Goal: Task Accomplishment & Management: Manage account settings

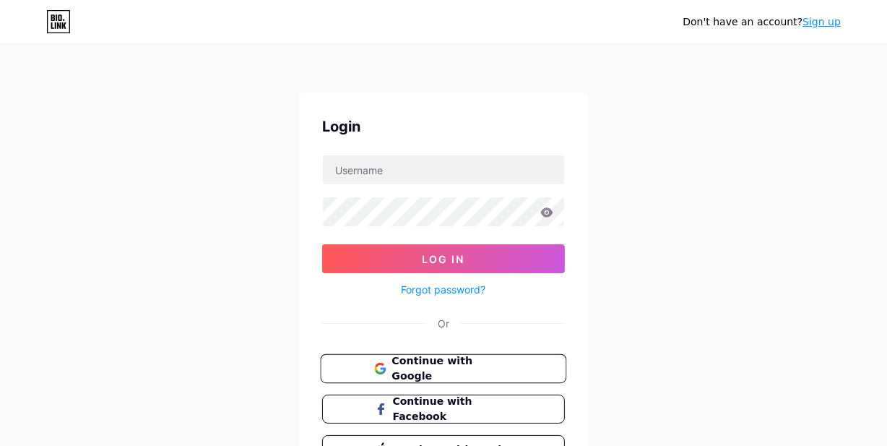
click at [400, 358] on button "Continue with Google" at bounding box center [443, 369] width 246 height 30
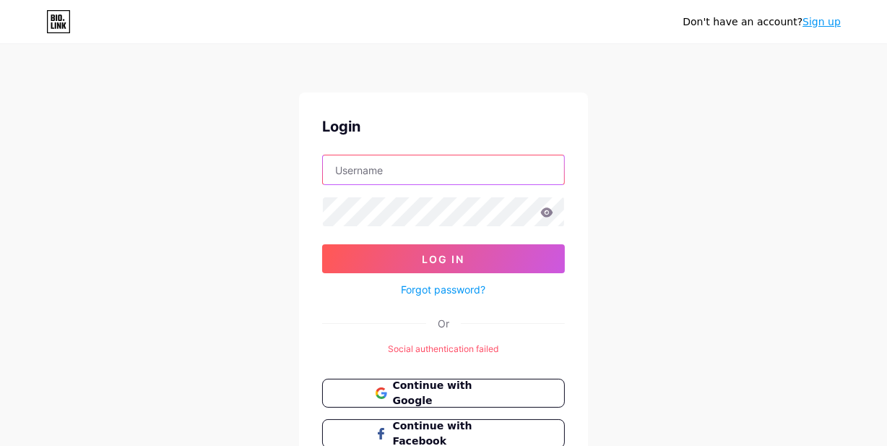
click at [374, 173] on input "text" at bounding box center [443, 169] width 241 height 29
type input "razzvan_x"
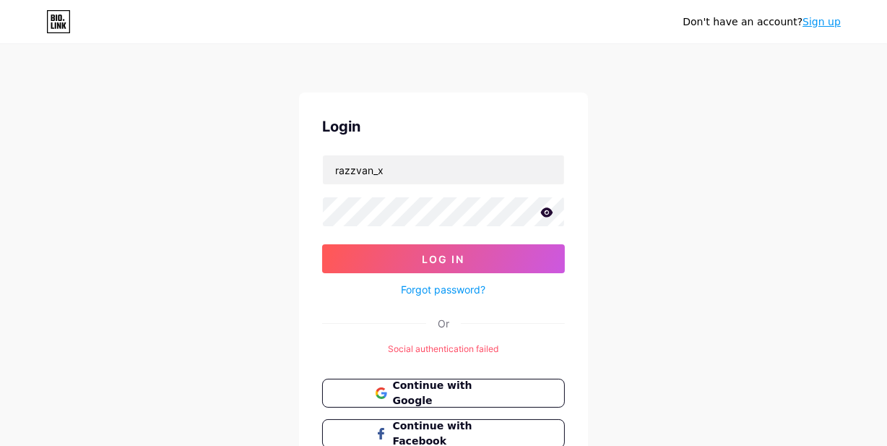
click at [543, 210] on icon at bounding box center [547, 211] width 12 height 9
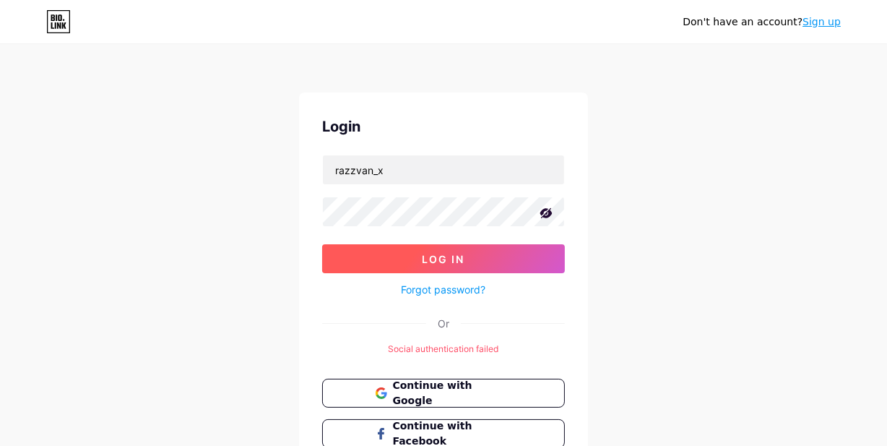
click at [448, 265] on button "Log In" at bounding box center [443, 258] width 243 height 29
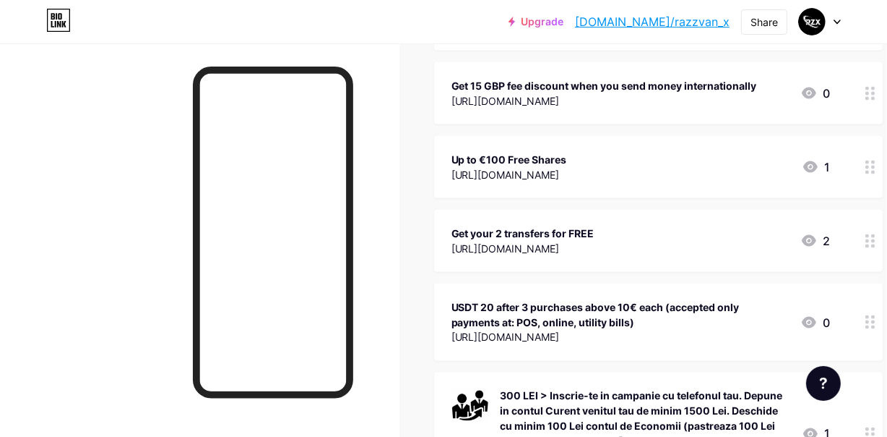
scroll to position [2102, 0]
click at [567, 151] on div "Up to €100 Free Shares" at bounding box center [510, 158] width 116 height 15
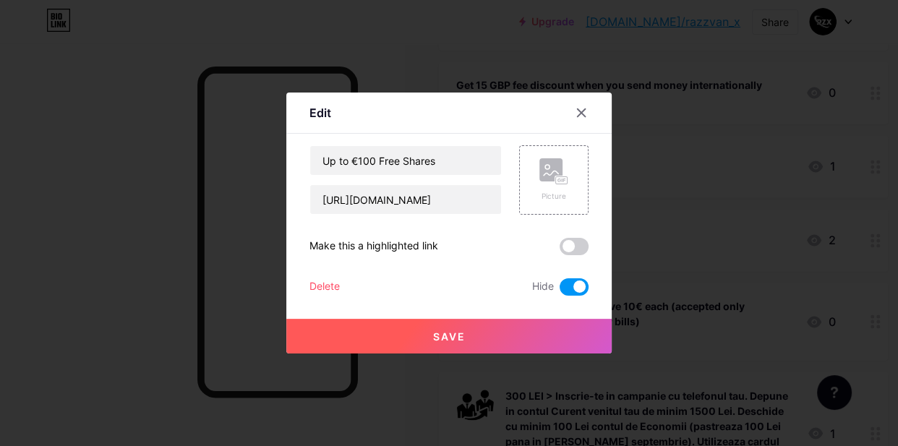
click at [567, 282] on span at bounding box center [573, 286] width 29 height 17
click at [559, 291] on input "checkbox" at bounding box center [559, 291] width 0 height 0
click at [454, 335] on span "Save" at bounding box center [449, 336] width 33 height 12
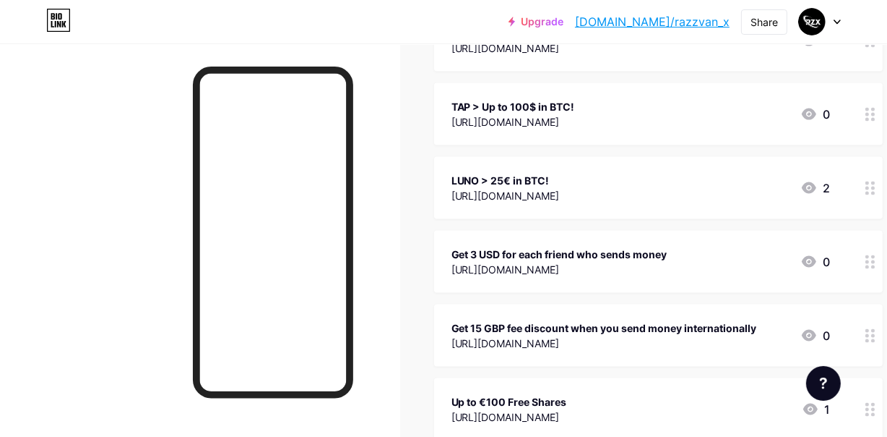
scroll to position [1905, 0]
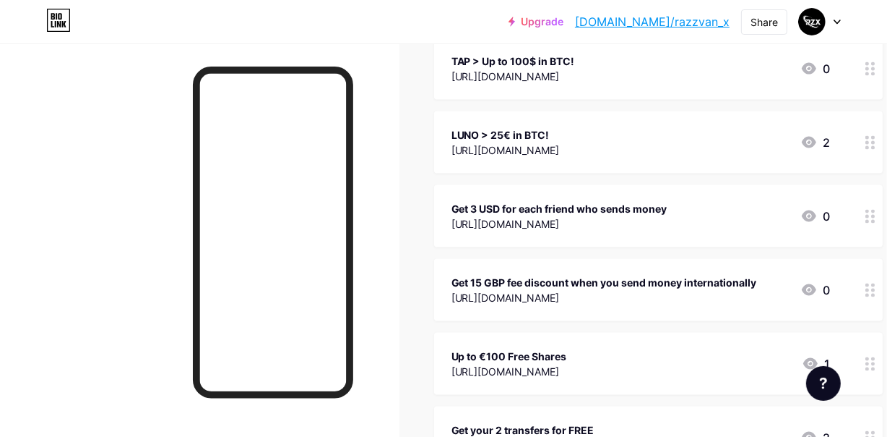
drag, startPoint x: 710, startPoint y: 349, endPoint x: 706, endPoint y: 304, distance: 45.7
click at [706, 304] on div "Get 15 GBP fee discount when you send money internationally [URL][DOMAIN_NAME] 0" at bounding box center [658, 290] width 449 height 62
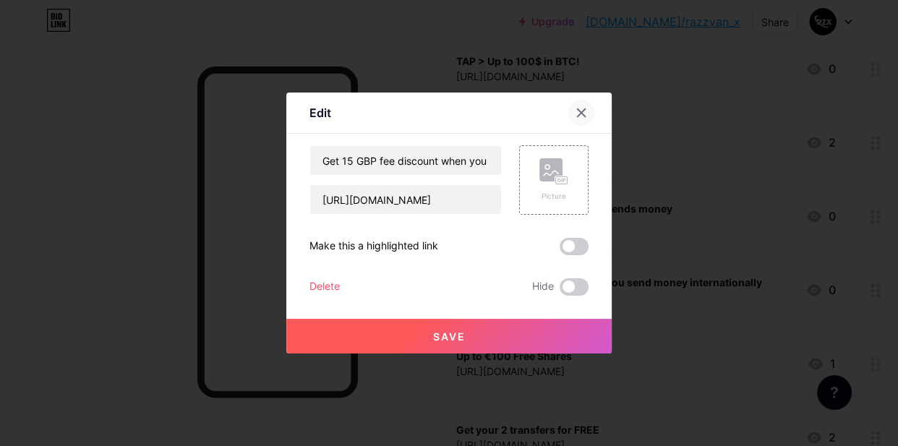
click at [578, 113] on icon at bounding box center [581, 113] width 12 height 12
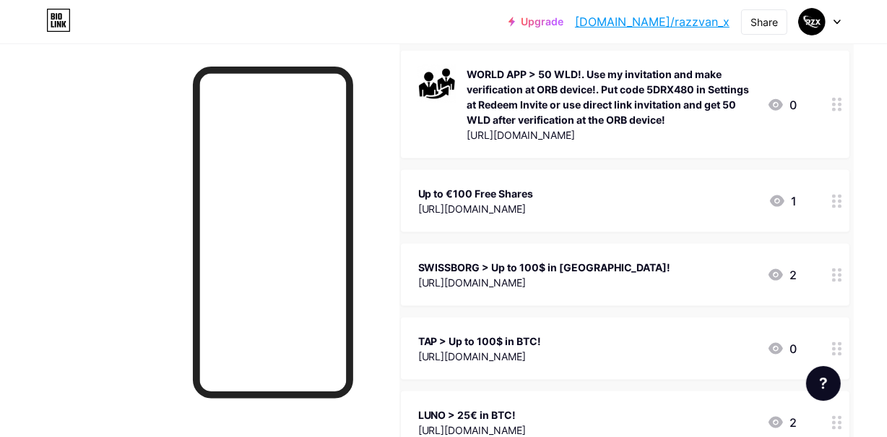
scroll to position [1708, 33]
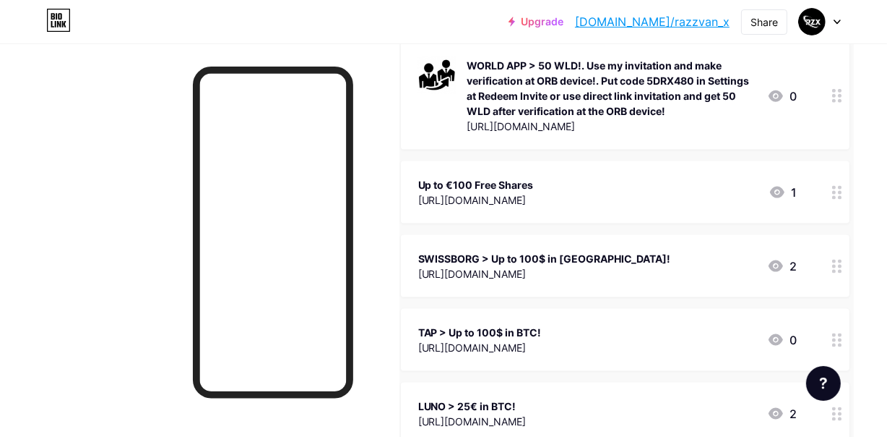
click at [534, 177] on div "Up to €100 Free Shares" at bounding box center [476, 184] width 116 height 15
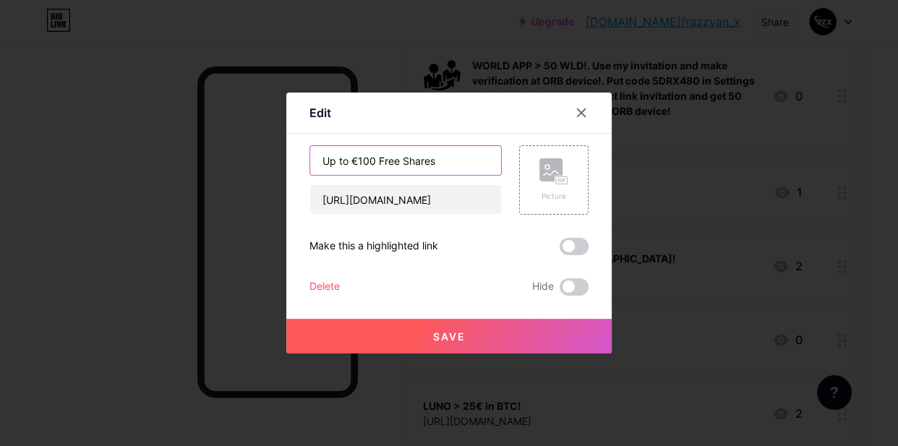
click at [324, 165] on input "Up to €100 Free Shares" at bounding box center [405, 160] width 191 height 29
type input "Trading 212 > Up to €100 Free Shares"
click at [452, 334] on span "Save" at bounding box center [449, 336] width 33 height 12
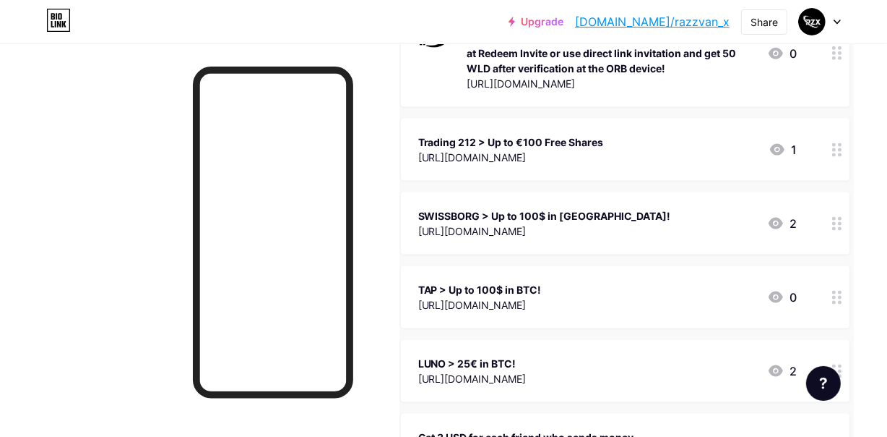
scroll to position [1774, 33]
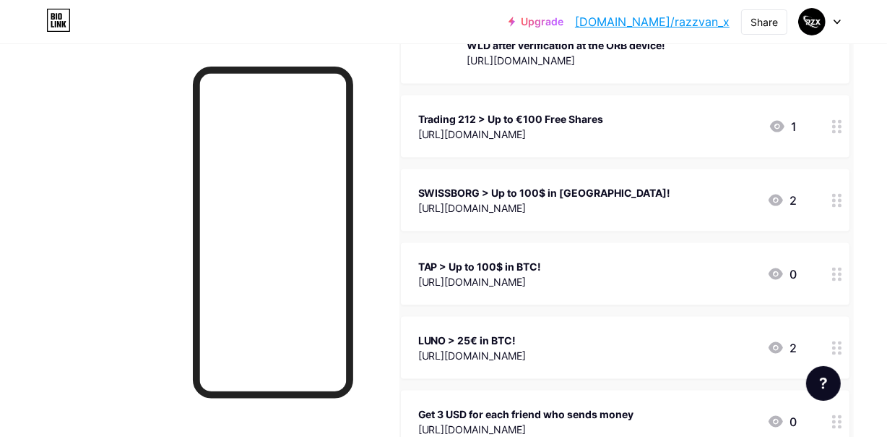
click at [441, 111] on div "Trading 212 > Up to €100 Free Shares" at bounding box center [511, 118] width 186 height 15
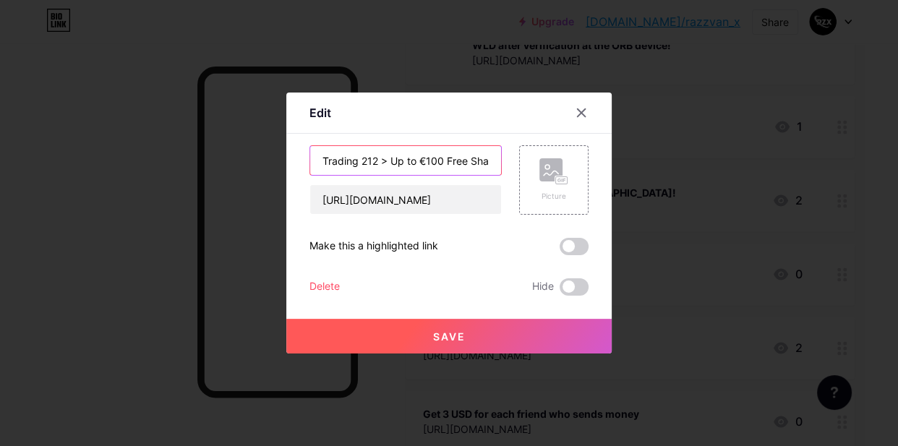
click at [356, 162] on input "Trading 212 > Up to €100 Free Shares" at bounding box center [405, 160] width 191 height 29
type input "TRADING 212 > Up to €100 Free Shares"
click at [455, 335] on span "Save" at bounding box center [449, 336] width 33 height 12
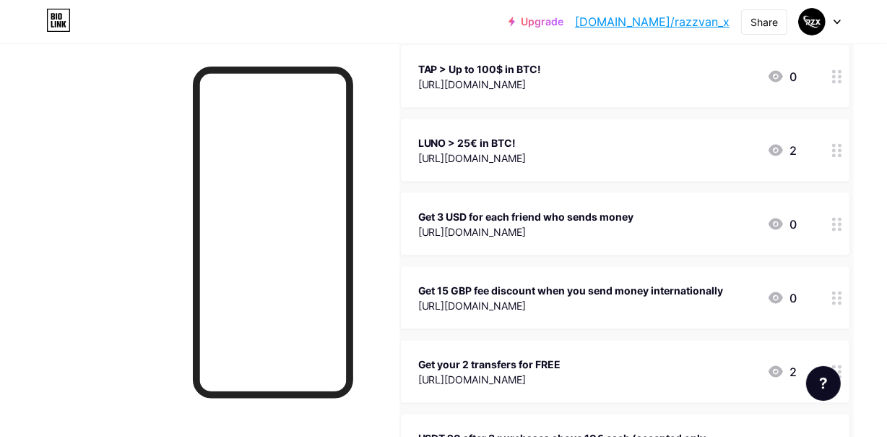
scroll to position [2037, 33]
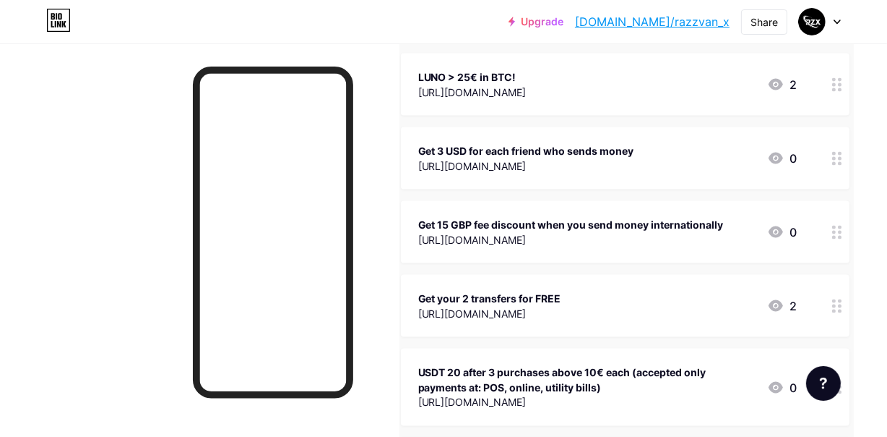
click at [675, 25] on link "[DOMAIN_NAME]/razzvan_x" at bounding box center [652, 21] width 155 height 17
click at [463, 69] on div "LUNO > 25€ in BTC!" at bounding box center [472, 76] width 108 height 15
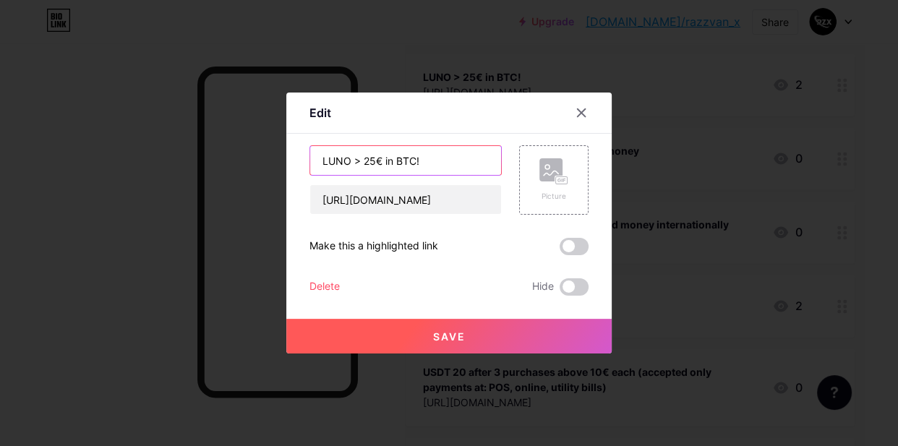
click at [363, 160] on input "LUNO > 25€ in BTC!" at bounding box center [405, 160] width 191 height 29
type input "LUNO > Up to 25€ in BTC!"
click at [431, 327] on button "Save" at bounding box center [448, 336] width 325 height 35
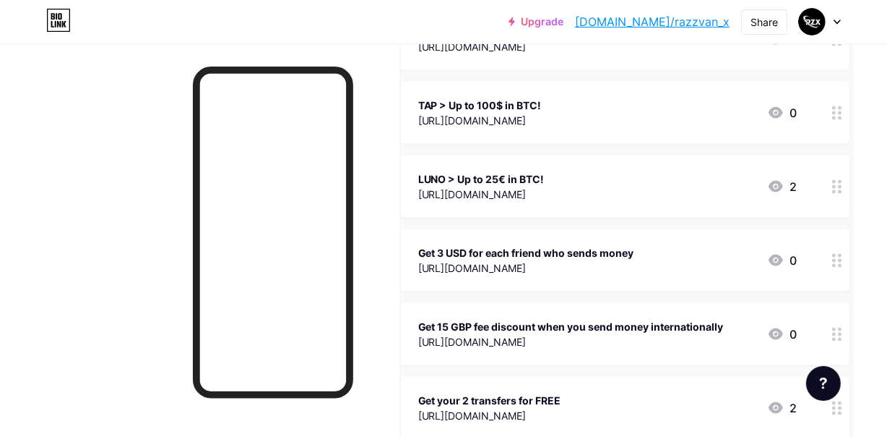
scroll to position [1971, 33]
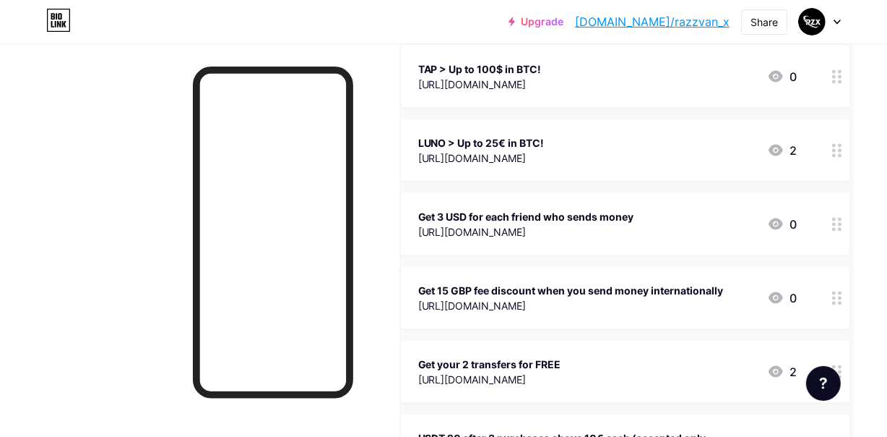
click at [482, 209] on div "Get 3 USD for each friend who sends money" at bounding box center [526, 216] width 216 height 15
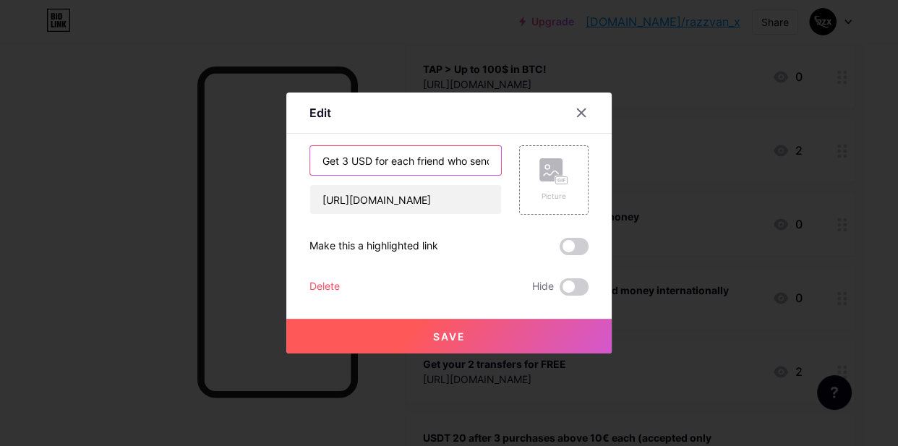
click at [347, 159] on input "Get 3 USD for each friend who sends money" at bounding box center [405, 160] width 191 height 29
click at [371, 158] on input "Get 2 USD for each friend who sends money" at bounding box center [405, 160] width 191 height 29
type input "Get 2 EURO for each friend who sends money"
click at [441, 323] on button "Save" at bounding box center [448, 336] width 325 height 35
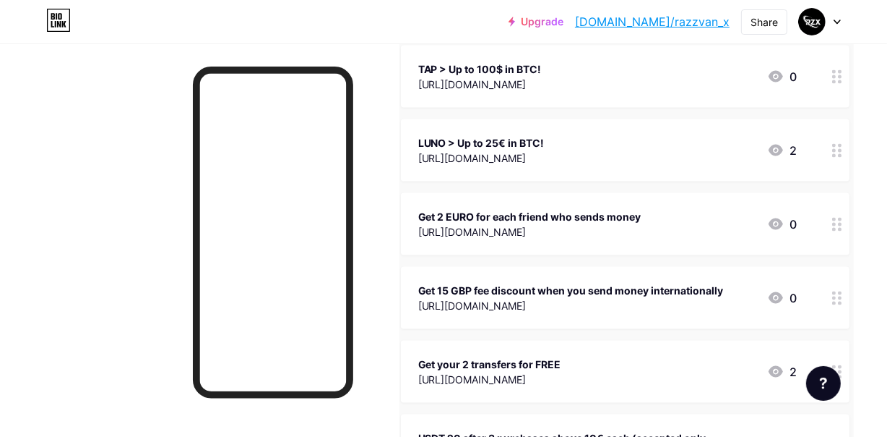
click at [499, 209] on div "Get 2 EURO for each friend who sends money" at bounding box center [529, 216] width 223 height 15
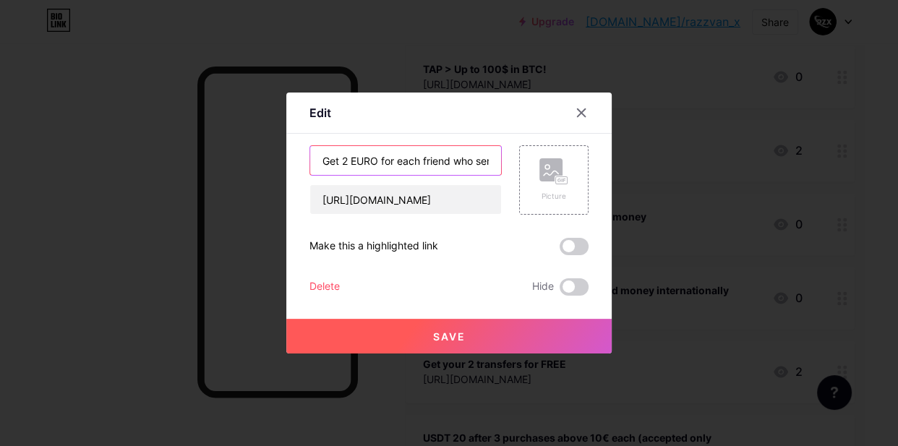
click at [376, 158] on input "Get 2 EURO for each friend who sends money" at bounding box center [405, 160] width 191 height 29
type input "Get 2 EUR for each friend who sends money"
click at [463, 339] on span "Save" at bounding box center [449, 336] width 33 height 12
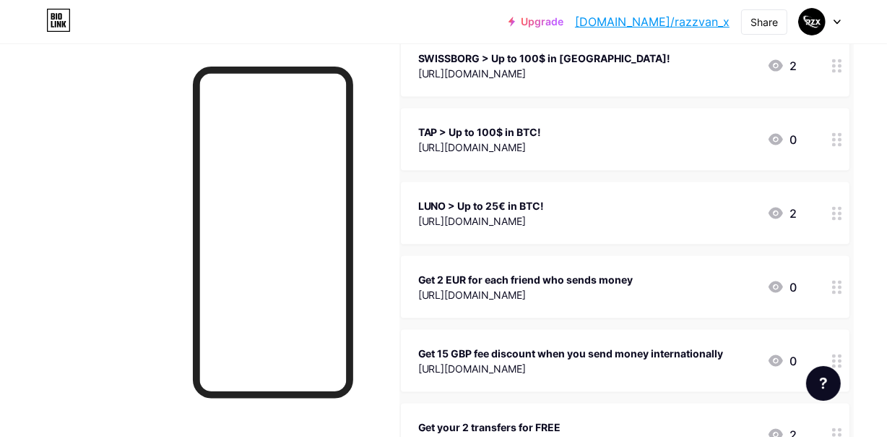
scroll to position [1905, 33]
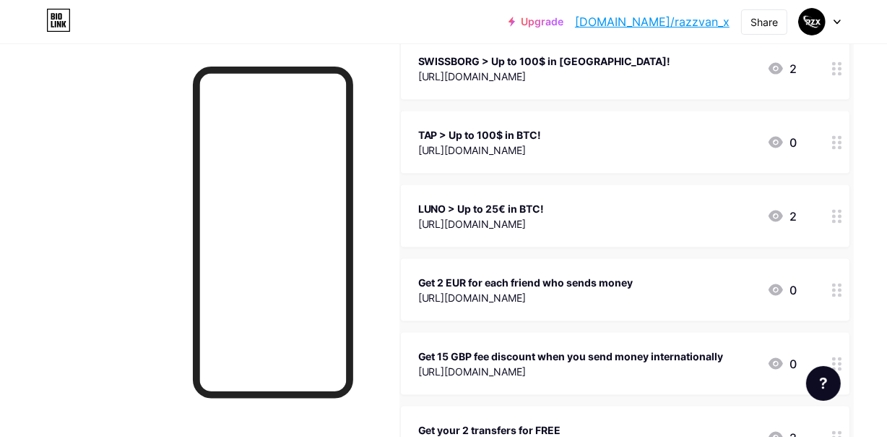
drag, startPoint x: 662, startPoint y: 194, endPoint x: 663, endPoint y: 174, distance: 20.3
click at [663, 185] on div "LUNO > Up to 25€ in BTC! [URL][DOMAIN_NAME] 2" at bounding box center [625, 216] width 449 height 62
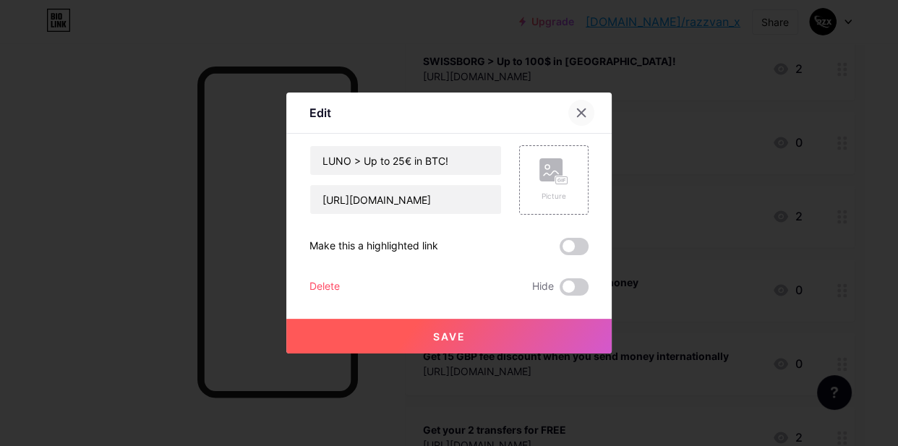
click at [586, 108] on icon at bounding box center [581, 113] width 12 height 12
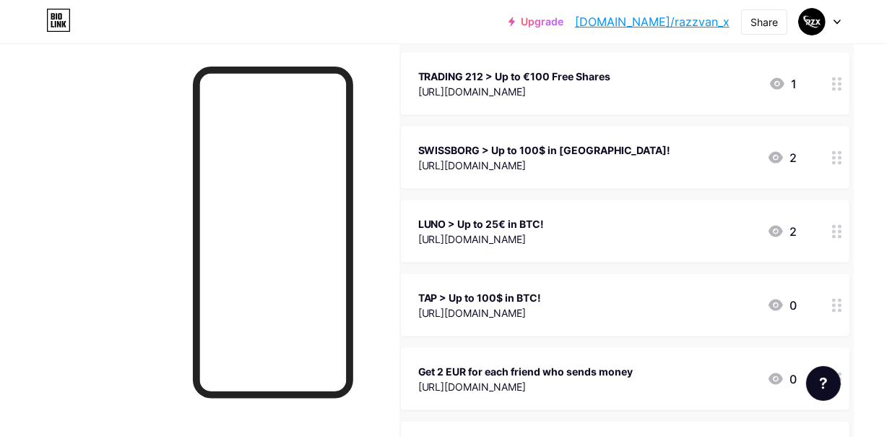
scroll to position [1839, 33]
